Goal: Information Seeking & Learning: Learn about a topic

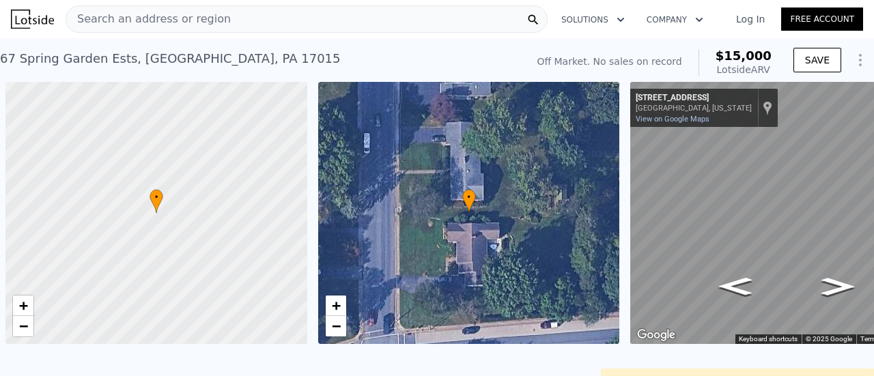
scroll to position [0, 5]
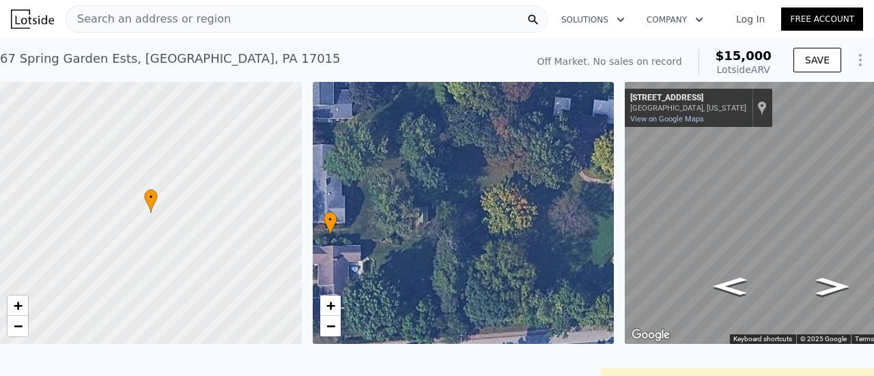
drag, startPoint x: 424, startPoint y: 229, endPoint x: 291, endPoint y: 251, distance: 135.0
click at [291, 251] on div "• + − • + − ← Move left → Move right ↑ Move up ↓ Move down + Zoom in - Zoom out…" at bounding box center [437, 213] width 874 height 262
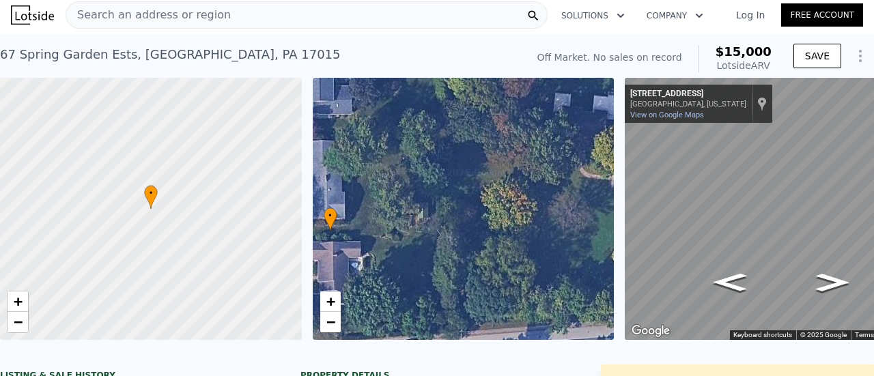
scroll to position [0, 0]
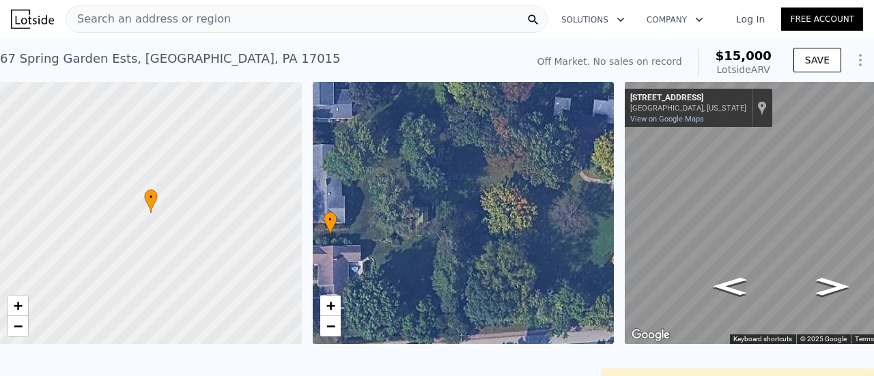
click at [270, 24] on div "Search an address or region" at bounding box center [307, 18] width 482 height 27
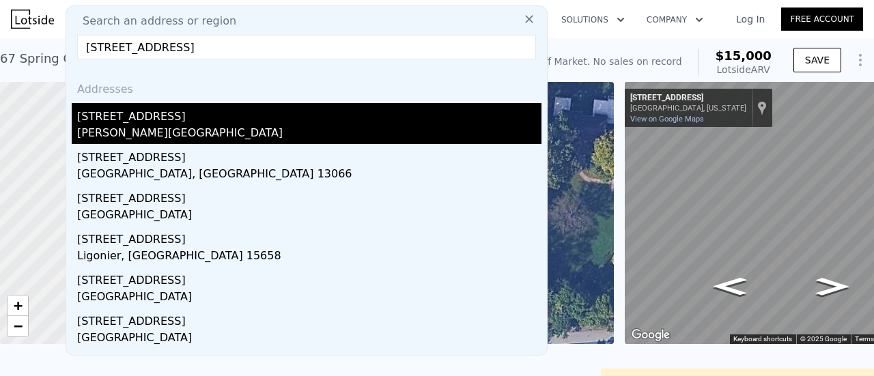
type input "[STREET_ADDRESS]"
click at [120, 126] on div "[PERSON_NAME][GEOGRAPHIC_DATA]" at bounding box center [309, 134] width 464 height 19
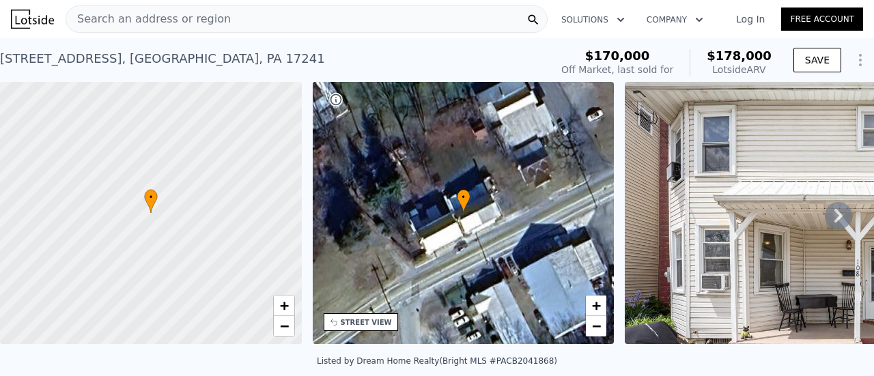
click at [829, 211] on icon at bounding box center [838, 215] width 27 height 27
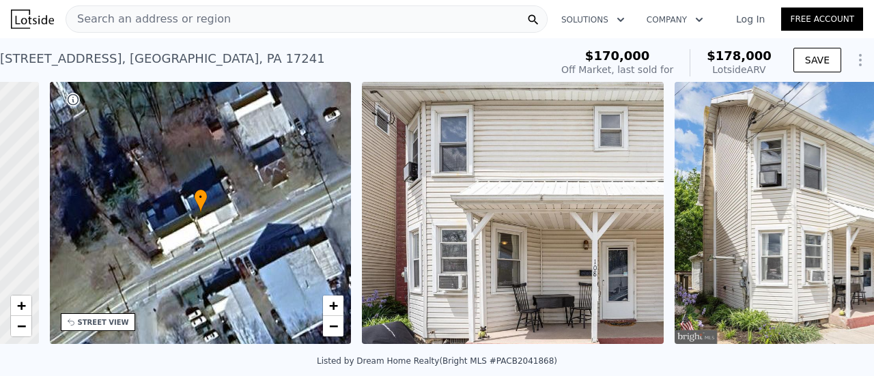
scroll to position [0, 318]
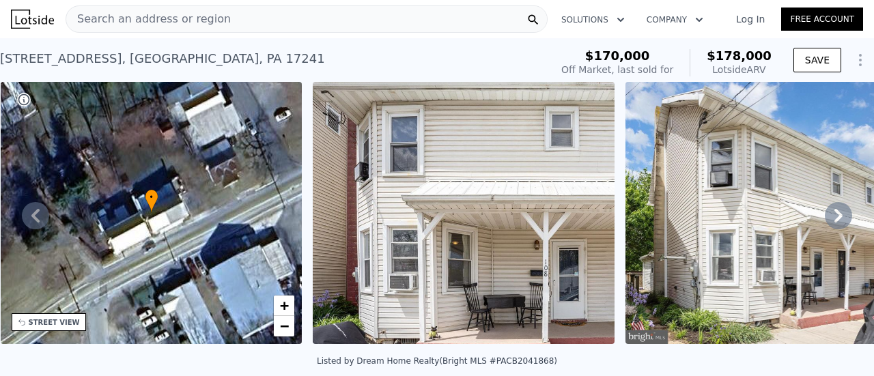
click at [832, 219] on icon at bounding box center [838, 215] width 27 height 27
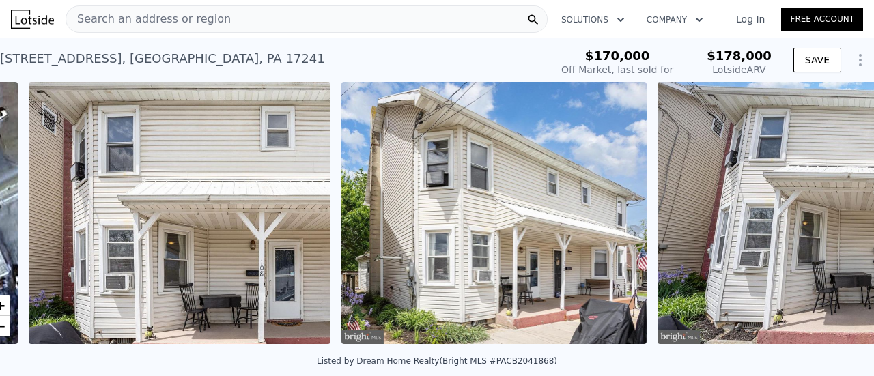
scroll to position [0, 625]
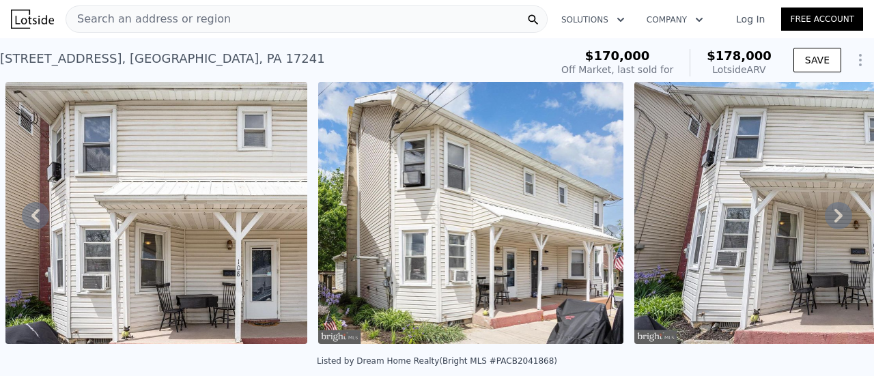
click at [832, 219] on icon at bounding box center [838, 215] width 27 height 27
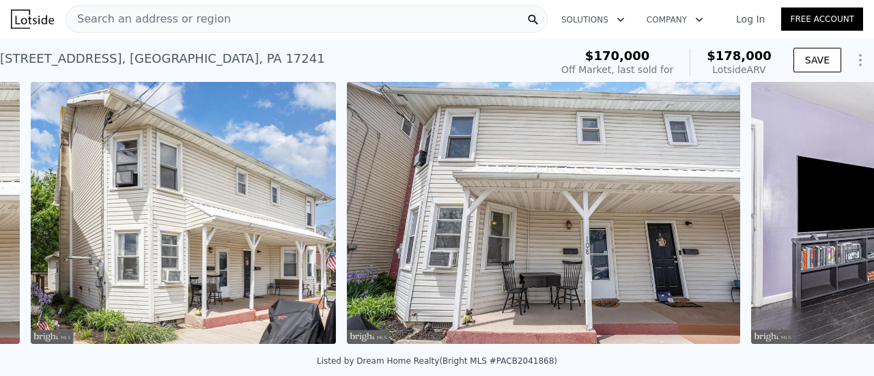
scroll to position [0, 937]
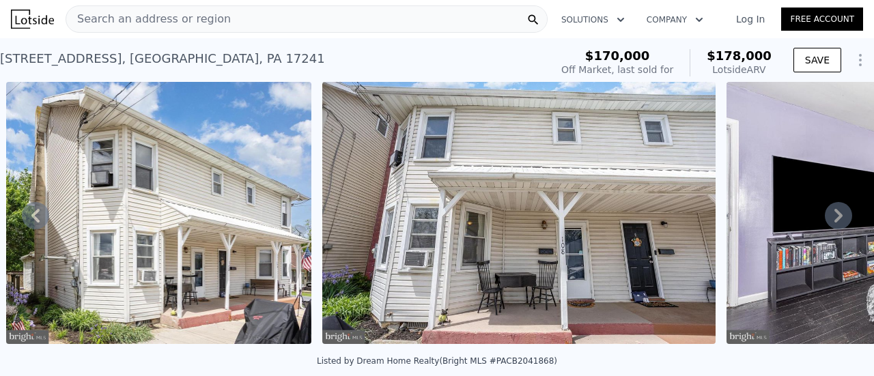
click at [832, 219] on icon at bounding box center [838, 215] width 27 height 27
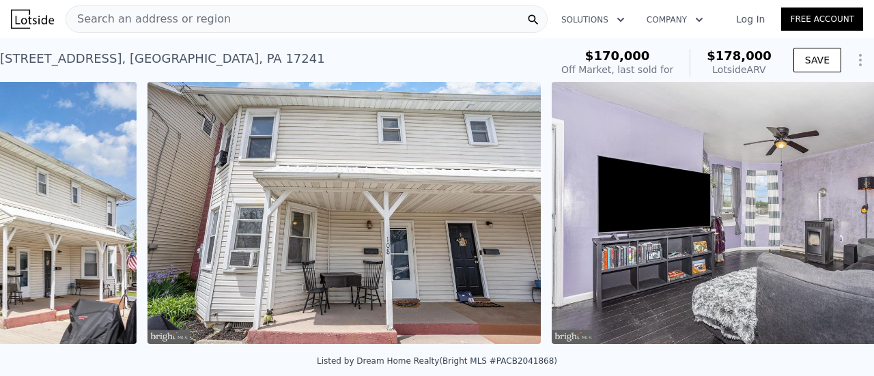
scroll to position [0, 1254]
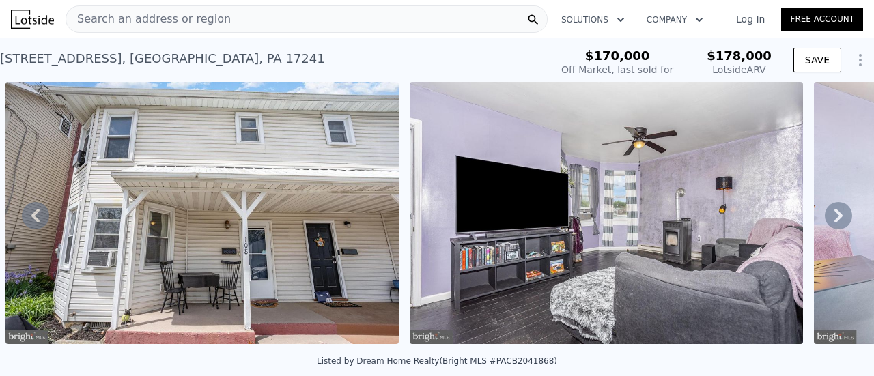
click at [832, 219] on icon at bounding box center [838, 215] width 27 height 27
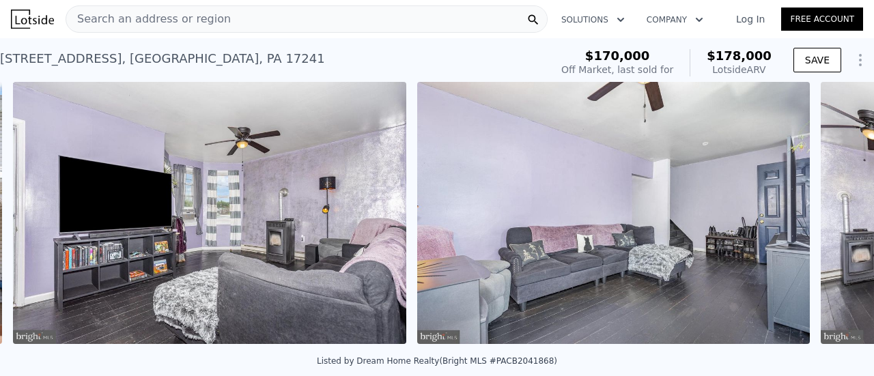
scroll to position [0, 1658]
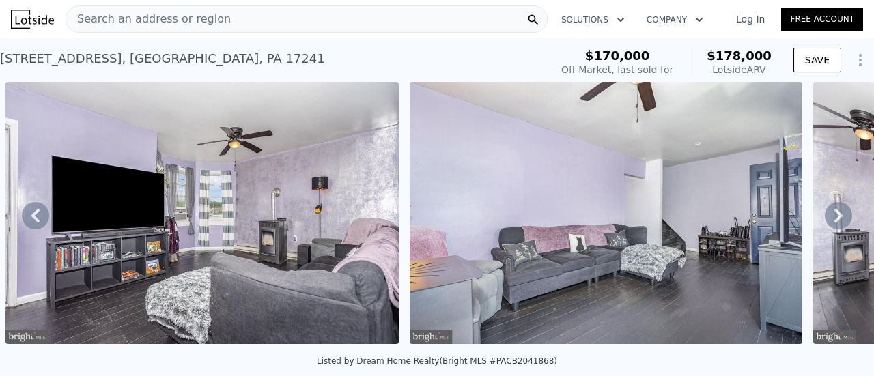
click at [832, 219] on icon at bounding box center [838, 215] width 27 height 27
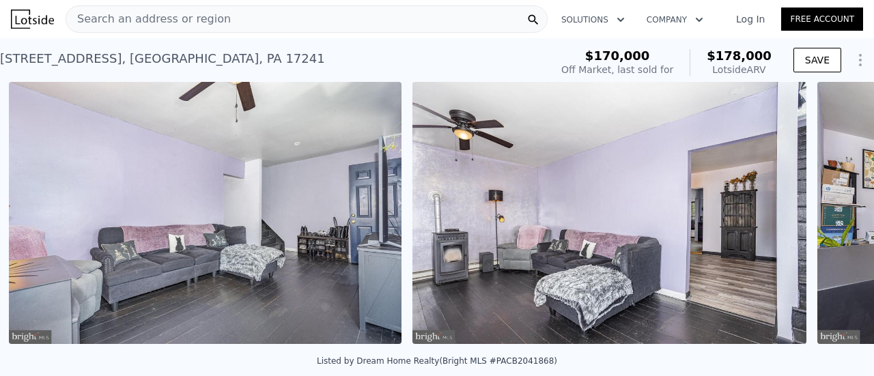
scroll to position [0, 2062]
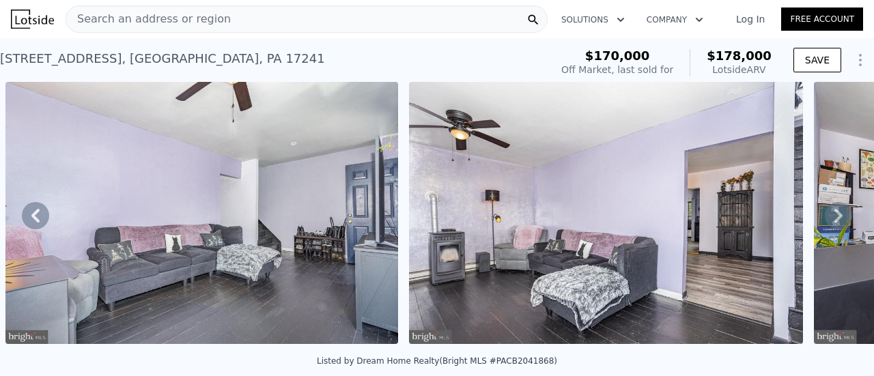
click at [832, 219] on icon at bounding box center [838, 215] width 27 height 27
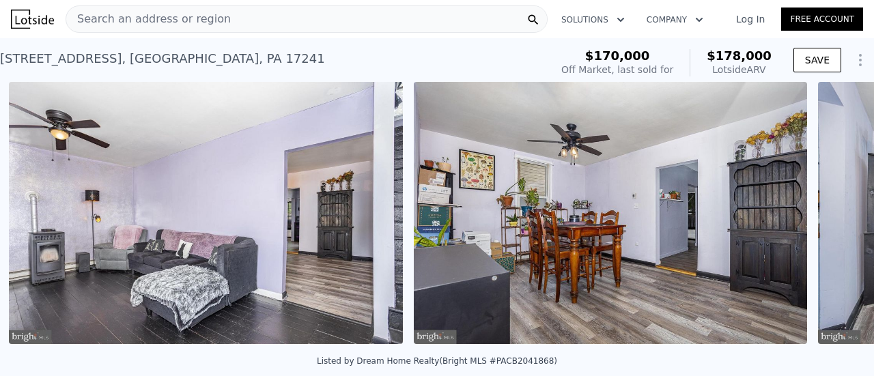
scroll to position [0, 2465]
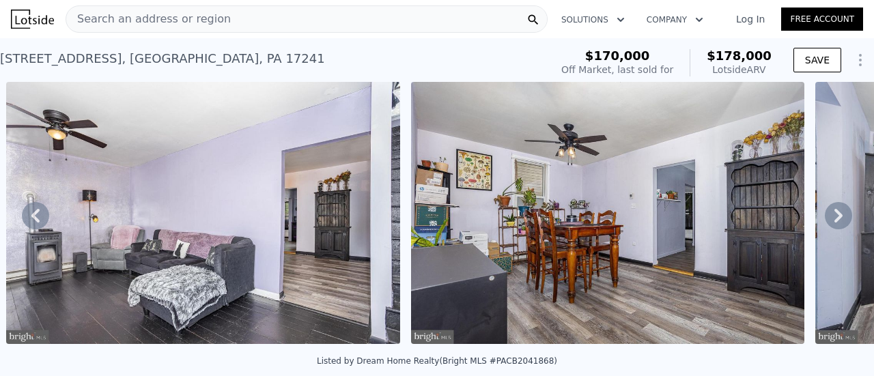
click at [832, 219] on icon at bounding box center [838, 215] width 27 height 27
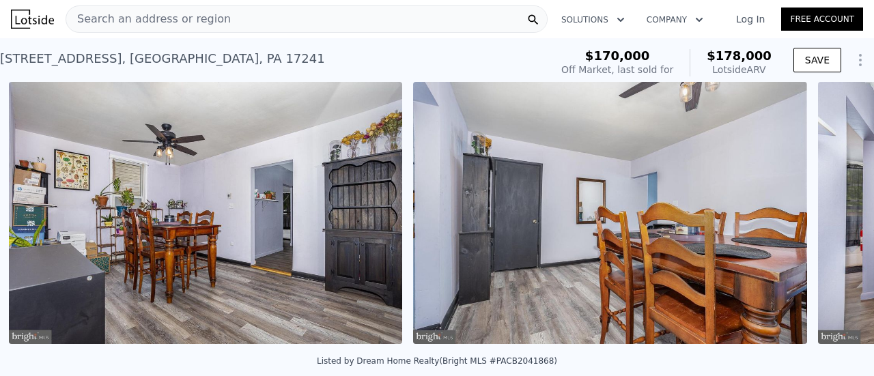
scroll to position [0, 2870]
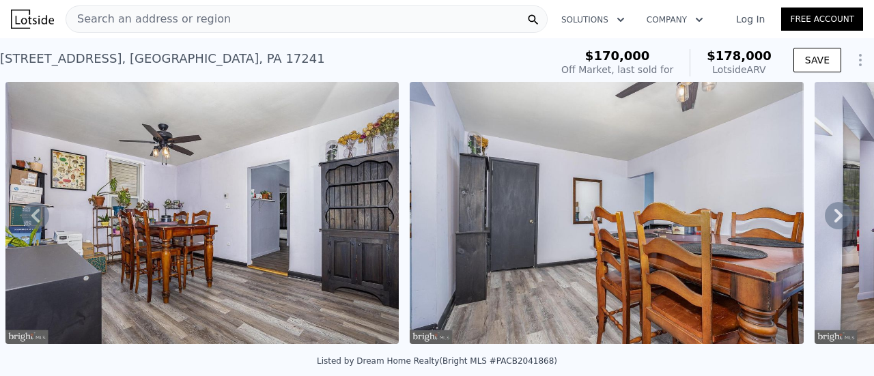
click at [832, 219] on icon at bounding box center [838, 215] width 27 height 27
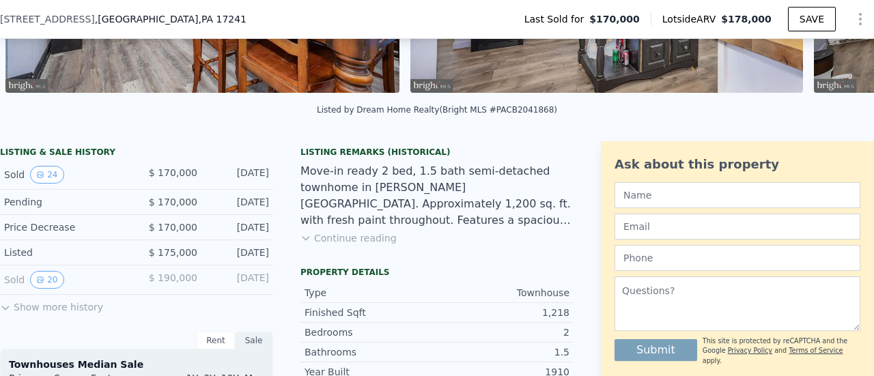
scroll to position [268, 0]
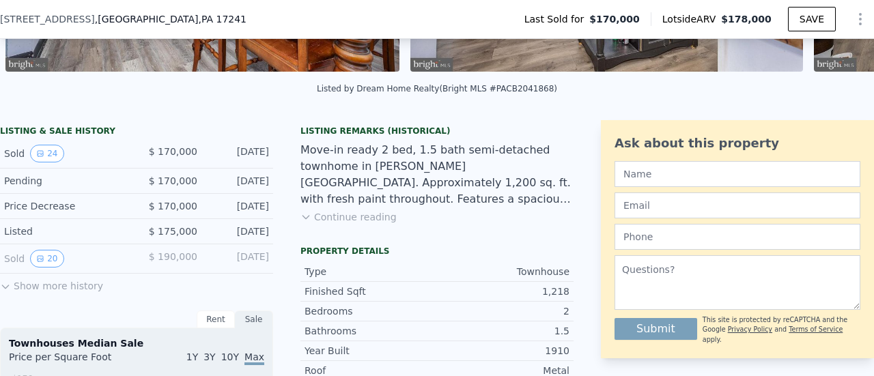
click at [33, 293] on button "Show more history" at bounding box center [51, 283] width 103 height 19
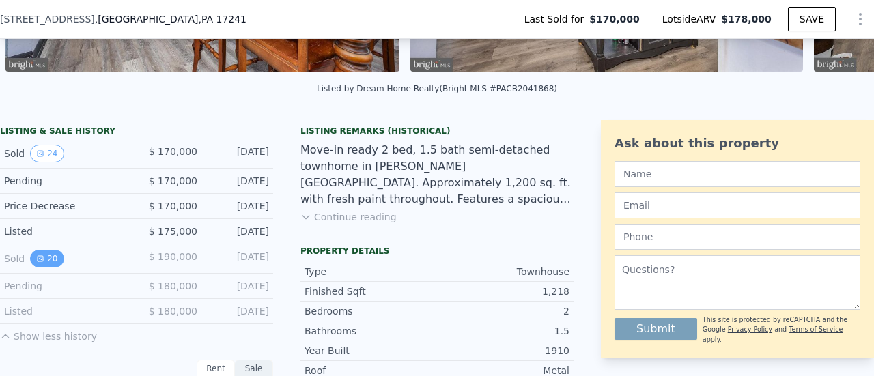
click at [51, 262] on button "20" at bounding box center [46, 259] width 33 height 18
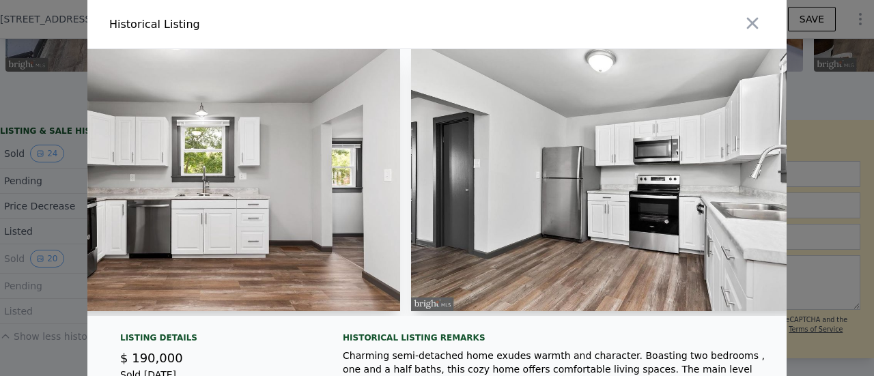
scroll to position [0, 3353]
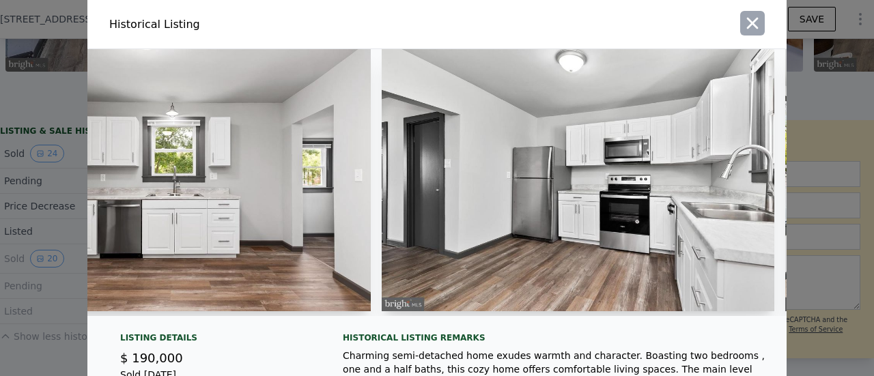
click at [752, 25] on icon "button" at bounding box center [752, 23] width 19 height 19
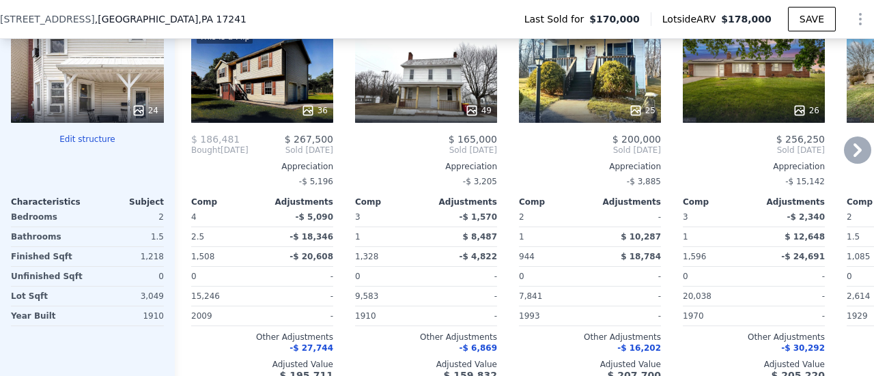
scroll to position [1366, 0]
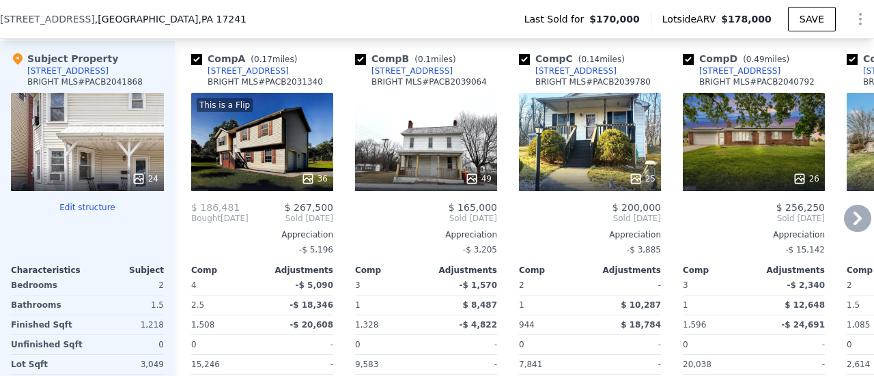
drag, startPoint x: 438, startPoint y: 158, endPoint x: 408, endPoint y: 158, distance: 30.0
click at [408, 158] on div "49" at bounding box center [426, 142] width 142 height 98
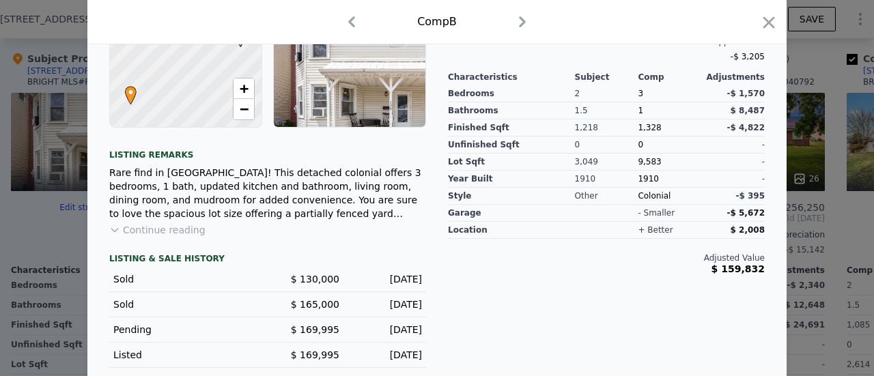
scroll to position [442, 0]
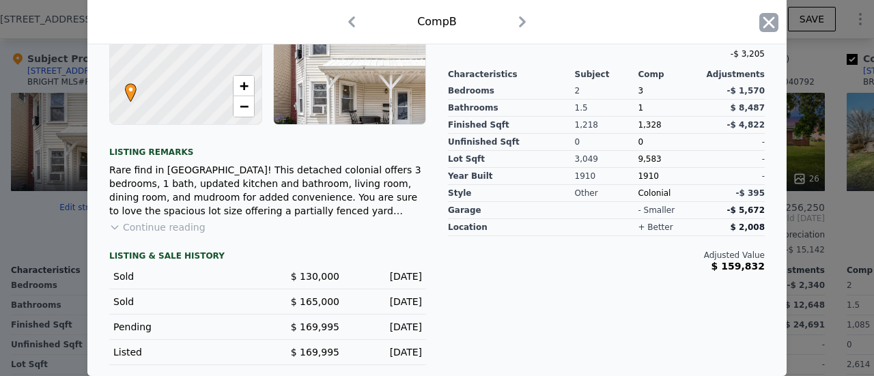
click at [762, 27] on icon "button" at bounding box center [768, 22] width 19 height 19
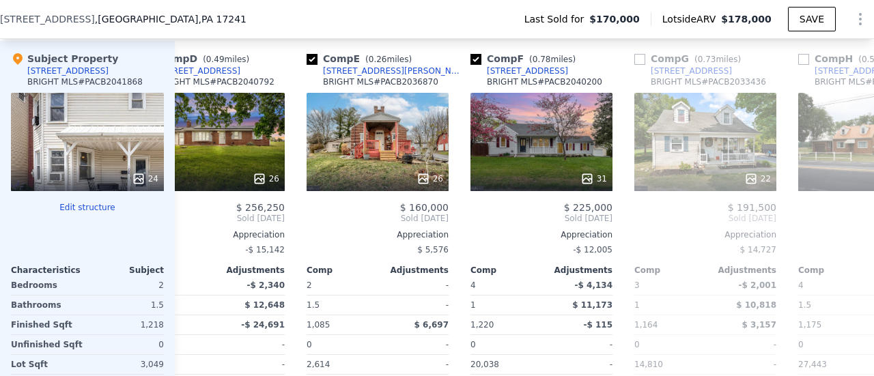
scroll to position [0, 539]
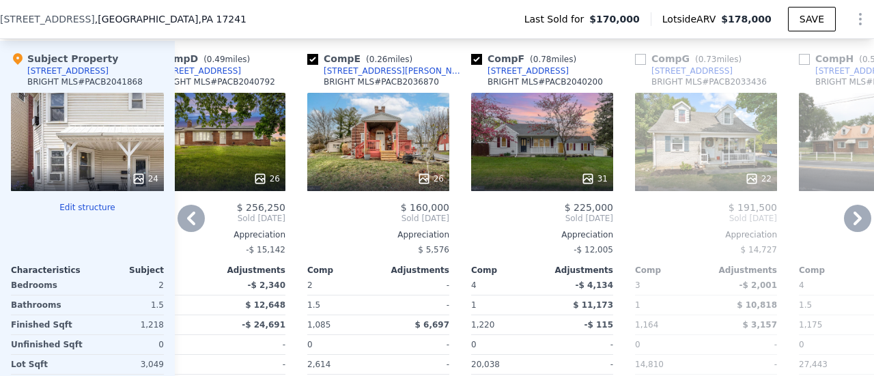
click at [373, 139] on div "26" at bounding box center [378, 142] width 142 height 98
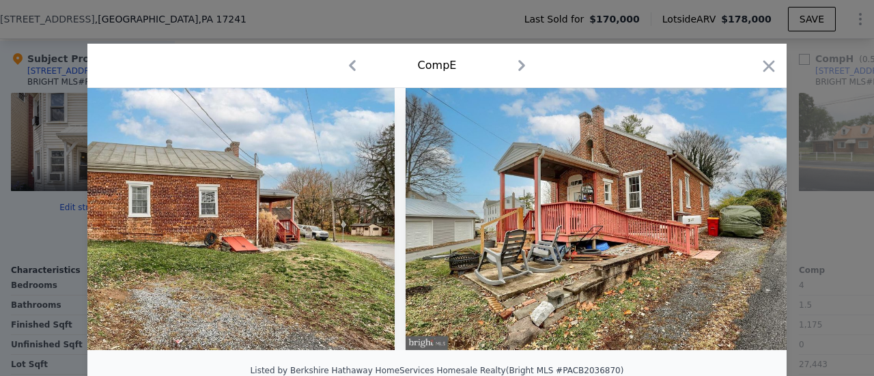
scroll to position [0, 9558]
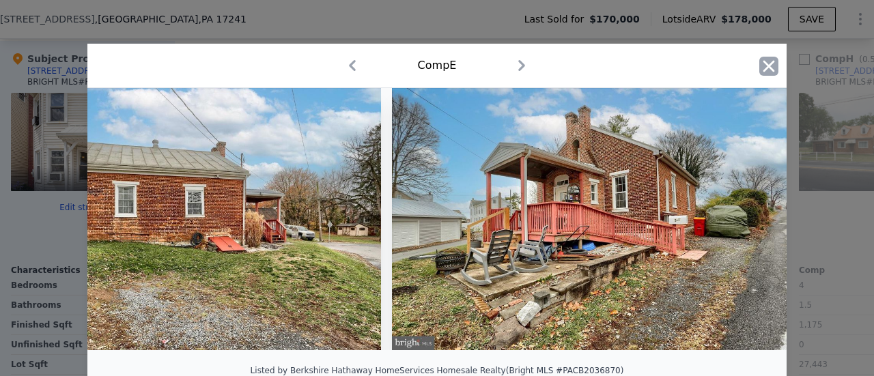
click at [770, 62] on icon "button" at bounding box center [768, 66] width 19 height 19
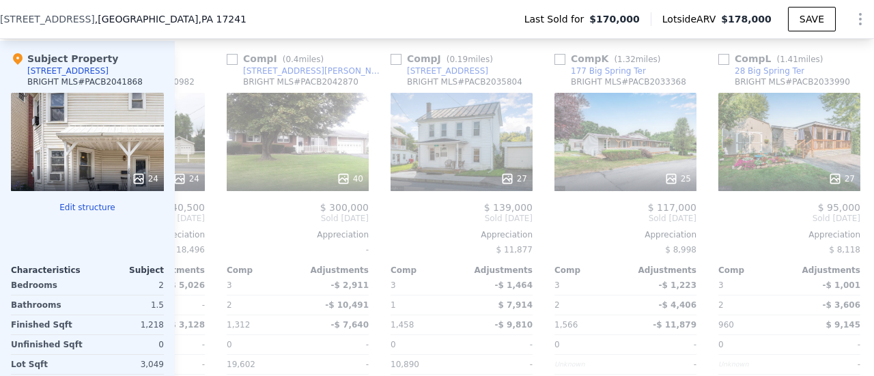
scroll to position [0, 1276]
click at [458, 163] on div "27" at bounding box center [461, 142] width 142 height 98
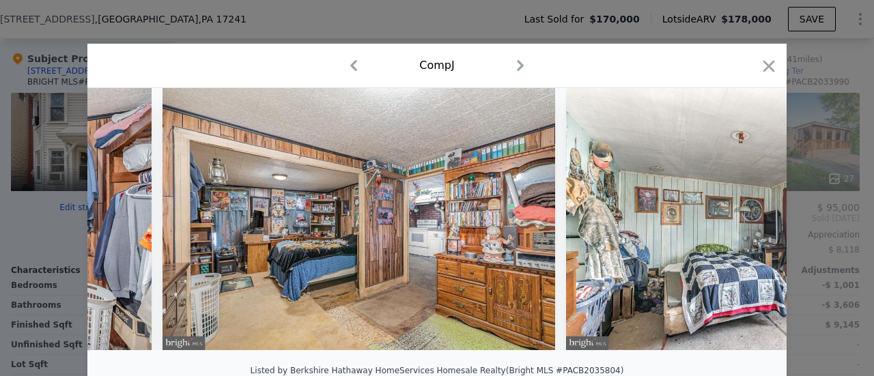
scroll to position [0, 3154]
click at [759, 68] on icon "button" at bounding box center [768, 66] width 19 height 19
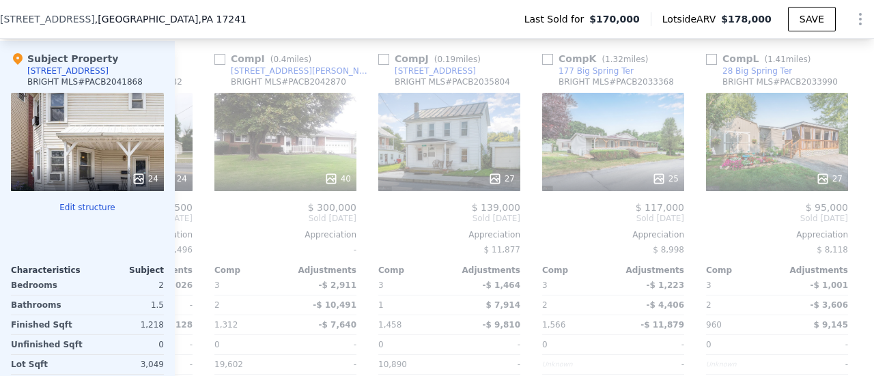
scroll to position [0, 1310]
